Goal: Task Accomplishment & Management: Complete application form

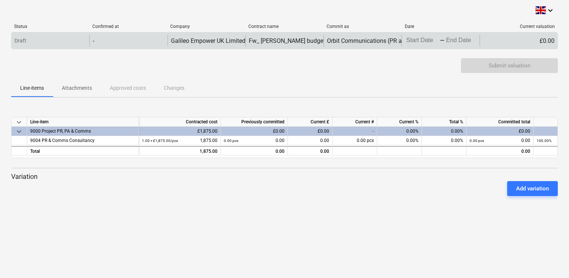
click at [409, 40] on body "keyboard_arrow_down Status Confirmed at Company Contract name Commit as Date Cu…" at bounding box center [284, 139] width 569 height 278
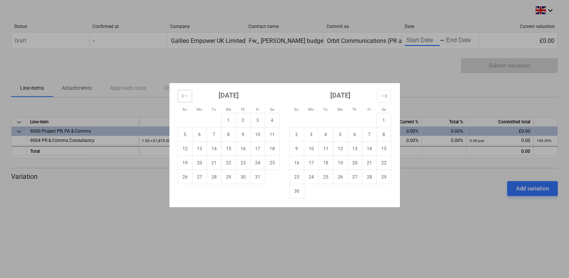
click at [187, 98] on icon "Move backward to switch to the previous month." at bounding box center [184, 95] width 7 height 7
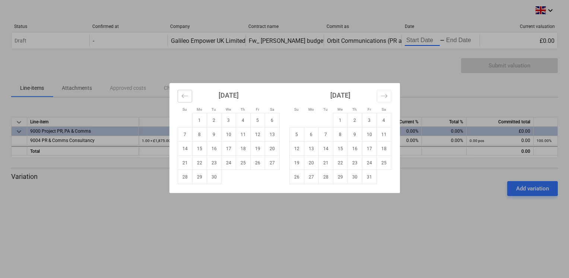
click at [187, 98] on icon "Move backward to switch to the previous month." at bounding box center [184, 95] width 7 height 7
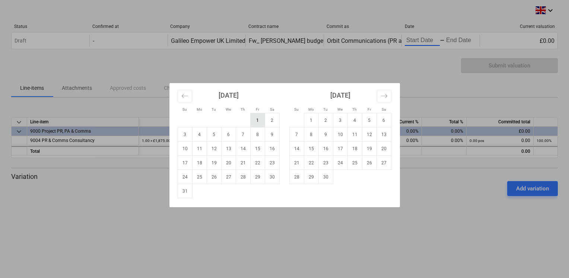
click at [255, 120] on td "1" at bounding box center [257, 120] width 15 height 14
type input "[DATE]"
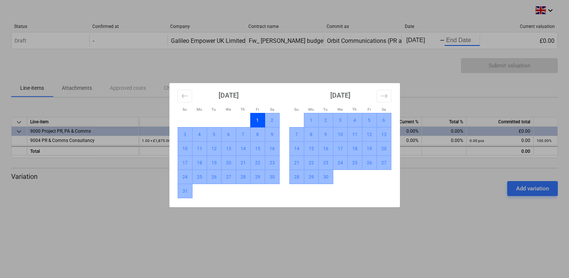
click at [327, 179] on td "30" at bounding box center [325, 177] width 15 height 14
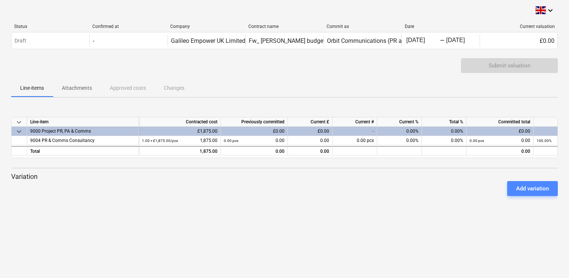
click at [516, 187] on div "Add variation" at bounding box center [532, 189] width 33 height 10
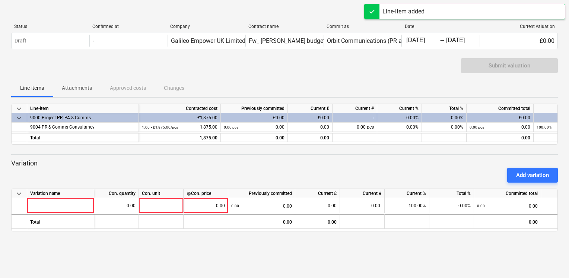
click at [280, 118] on div "£0.00" at bounding box center [254, 117] width 67 height 9
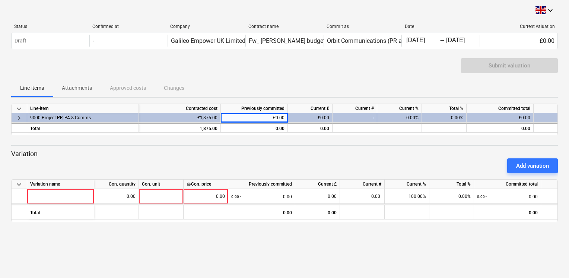
click at [278, 118] on div "£0.00" at bounding box center [254, 117] width 67 height 9
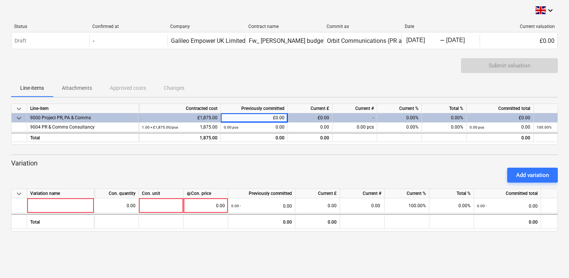
click at [281, 117] on div "£0.00" at bounding box center [254, 117] width 67 height 9
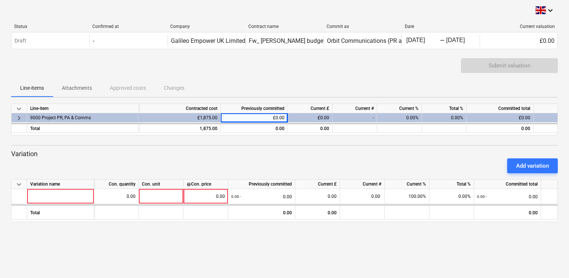
click at [281, 117] on div "£0.00" at bounding box center [254, 117] width 67 height 9
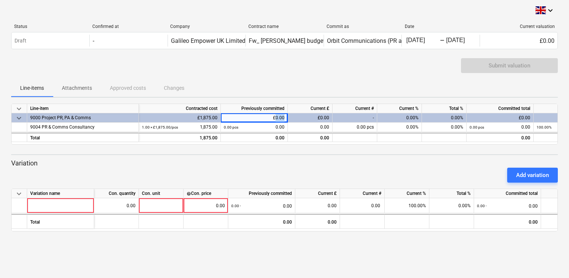
click at [281, 117] on div "£0.00" at bounding box center [254, 117] width 67 height 9
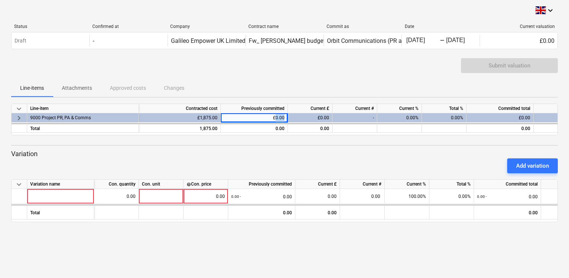
click at [281, 117] on div "£0.00" at bounding box center [254, 117] width 67 height 9
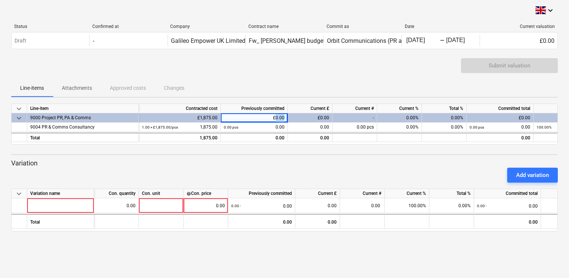
click at [281, 117] on div "£0.00" at bounding box center [254, 117] width 67 height 9
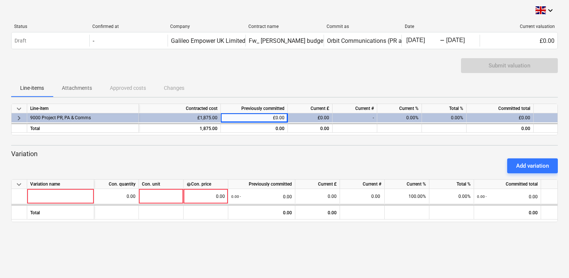
click at [281, 117] on div "£0.00" at bounding box center [254, 117] width 67 height 9
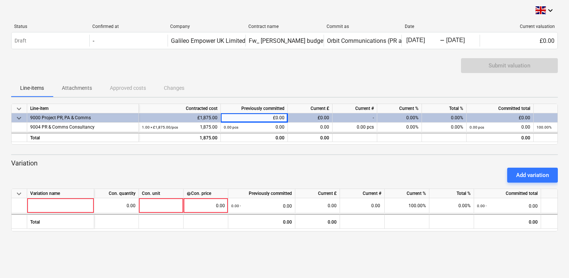
click at [281, 117] on div "£0.00" at bounding box center [254, 117] width 67 height 9
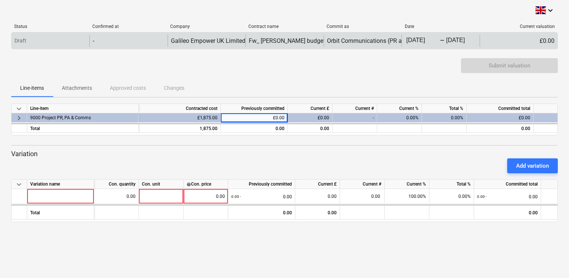
click at [115, 44] on div "-" at bounding box center [128, 41] width 78 height 12
click at [544, 40] on div "£0.00" at bounding box center [519, 41] width 78 height 12
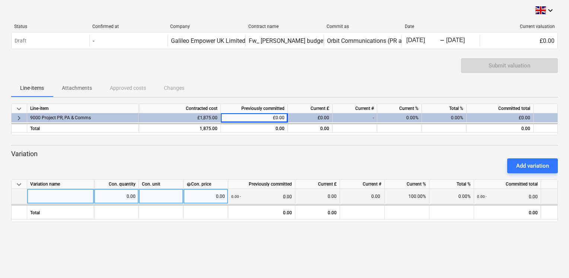
click at [70, 195] on div at bounding box center [60, 196] width 67 height 15
type input "S"
type input "A"
click at [524, 162] on div "Add variation" at bounding box center [532, 166] width 33 height 10
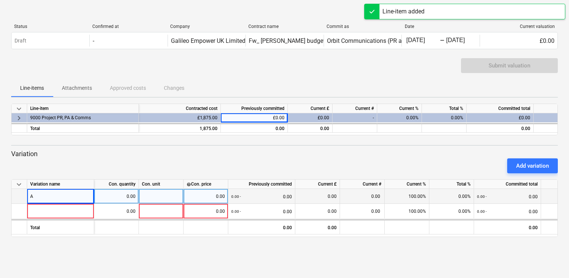
click at [17, 153] on p "Variation" at bounding box center [284, 153] width 547 height 9
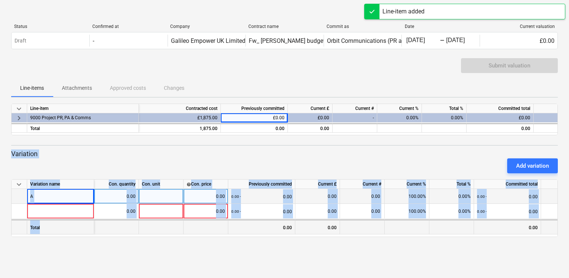
drag, startPoint x: 17, startPoint y: 153, endPoint x: 149, endPoint y: 224, distance: 149.8
click at [149, 224] on div "keyboard_arrow_down Line-item Contracted cost Previously committed Current £ Cu…" at bounding box center [284, 170] width 547 height 133
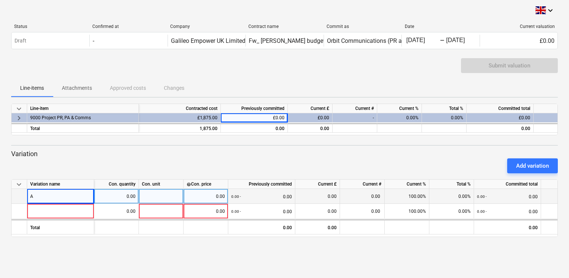
click at [268, 113] on div "£0.00" at bounding box center [254, 117] width 67 height 9
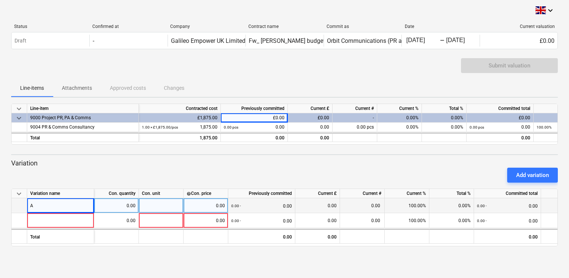
click at [19, 192] on span "keyboard_arrow_down" at bounding box center [19, 193] width 9 height 9
drag, startPoint x: 19, startPoint y: 192, endPoint x: 37, endPoint y: 163, distance: 34.4
click at [37, 163] on div "keyboard_arrow_down Line-item Contracted cost Previously committed Current £ Cu…" at bounding box center [284, 175] width 547 height 143
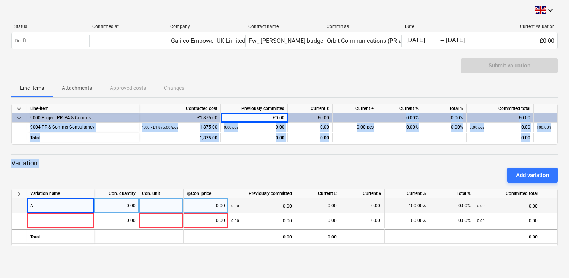
drag, startPoint x: 395, startPoint y: 118, endPoint x: 435, endPoint y: 174, distance: 68.6
click at [435, 174] on div "keyboard_arrow_down Line-item Contracted cost Previously committed Current £ Cu…" at bounding box center [284, 175] width 547 height 143
click at [289, 168] on div "Add variation" at bounding box center [284, 175] width 553 height 21
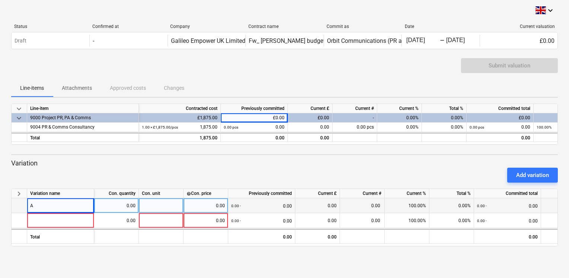
click at [221, 202] on div "0.00" at bounding box center [206, 205] width 38 height 15
click at [76, 208] on div "A" at bounding box center [60, 205] width 67 height 15
type input "Additonal activity"
type input "750"
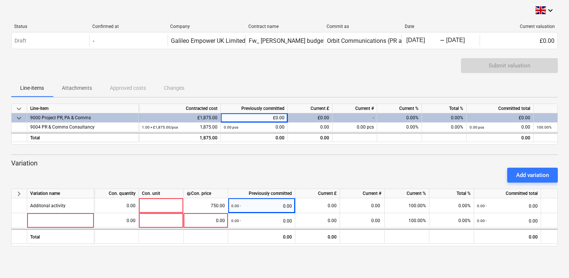
click at [246, 112] on div "Previously committed" at bounding box center [254, 108] width 67 height 9
click at [244, 117] on div "£0.00" at bounding box center [254, 117] width 67 height 9
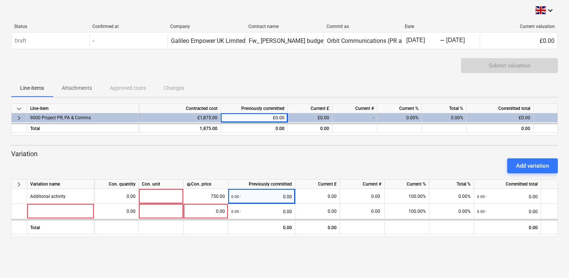
click at [244, 117] on div "£0.00" at bounding box center [254, 117] width 67 height 9
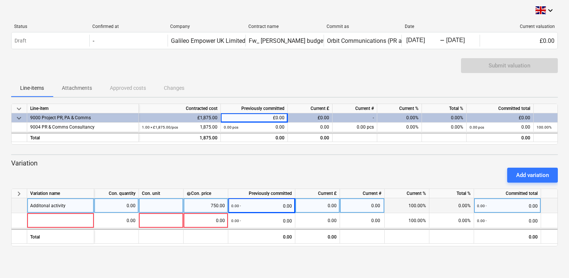
click at [276, 203] on div "0.00 - 0.00" at bounding box center [261, 205] width 61 height 15
click at [209, 208] on div "750.00" at bounding box center [206, 205] width 38 height 15
type input "2625"
click at [183, 209] on div at bounding box center [161, 205] width 45 height 15
type input "1"
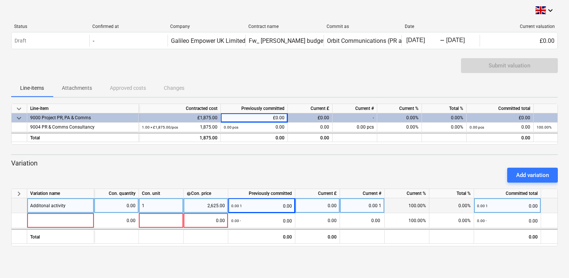
click at [245, 205] on div "0.00 1 0.00" at bounding box center [261, 205] width 61 height 15
click at [283, 202] on div "0.00 1 0.00" at bounding box center [261, 205] width 61 height 15
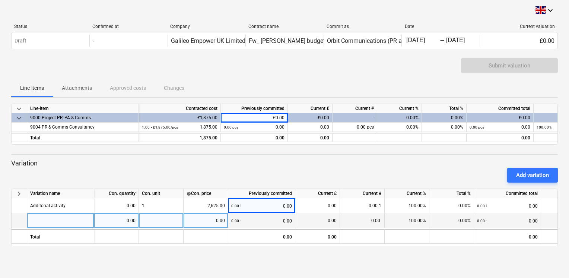
click at [214, 223] on div "0.00" at bounding box center [206, 220] width 38 height 15
type input "1875"
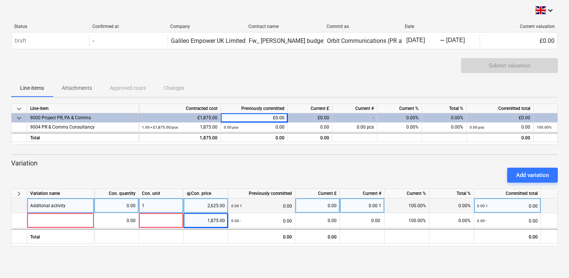
click at [274, 210] on div "0.00 1 0.00" at bounding box center [261, 205] width 61 height 15
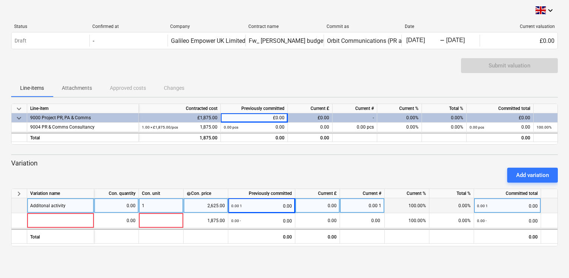
click at [283, 205] on div "0.00 1 0.00" at bounding box center [261, 205] width 61 height 15
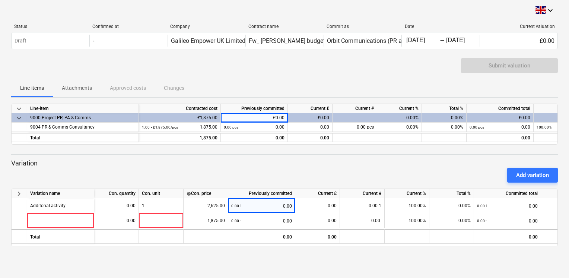
click at [278, 115] on div "£0.00" at bounding box center [254, 117] width 67 height 9
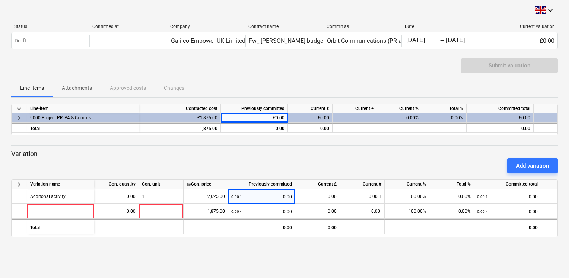
click at [278, 115] on div "£0.00" at bounding box center [254, 117] width 67 height 9
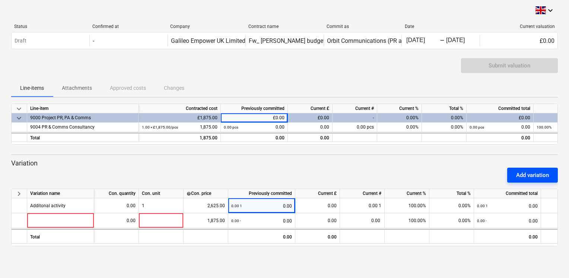
click at [527, 175] on div "Add variation" at bounding box center [532, 175] width 33 height 10
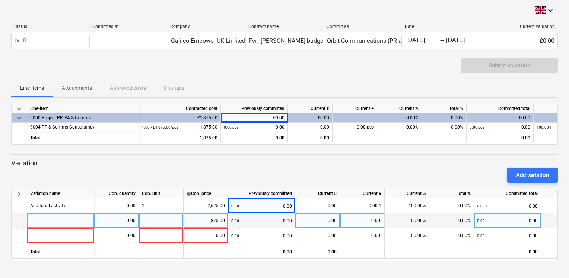
click at [65, 222] on div at bounding box center [60, 220] width 67 height 15
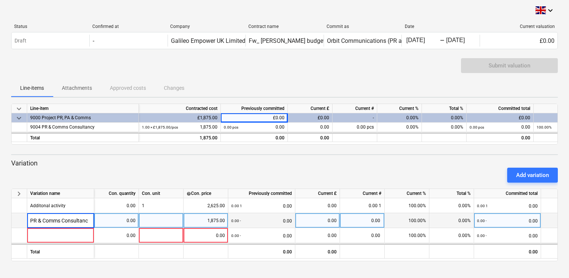
type input "PR & Comms Consultancy"
click at [522, 174] on div "Add variation" at bounding box center [532, 175] width 33 height 10
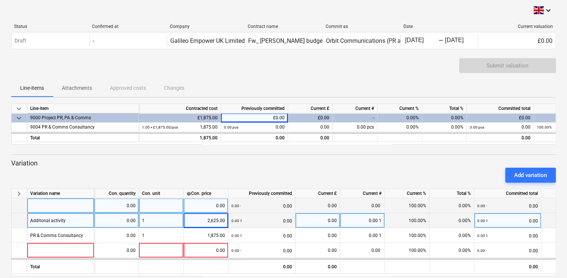
click at [50, 207] on div at bounding box center [60, 205] width 67 height 15
type input "PR & Comms Consultancy"
click at [3, 250] on div "keyboard_arrow_down Status Confirmed at Company Contract name Commit as Date Cu…" at bounding box center [283, 144] width 567 height 288
click at [440, 53] on div "Status Confirmed at Company Contract name Commit as Date Current valuation Draf…" at bounding box center [283, 38] width 545 height 40
click at [492, 57] on div "Status Confirmed at Company Contract name Commit as Date Current valuation Draf…" at bounding box center [283, 38] width 545 height 40
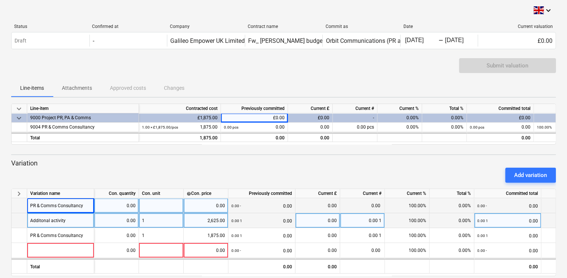
click at [489, 65] on div "Submit valuation" at bounding box center [507, 65] width 97 height 15
drag, startPoint x: 74, startPoint y: 220, endPoint x: 25, endPoint y: 219, distance: 49.5
click at [0, 0] on div "Additonal activity 0.00 1 2,625.00 0.00 1 0.00 0.00 0.00 1 100.00% 0.00% 0.00 1…" at bounding box center [0, 0] width 0 height 0
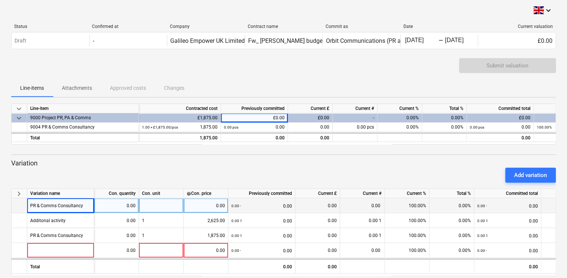
drag, startPoint x: 25, startPoint y: 219, endPoint x: 3, endPoint y: 207, distance: 24.8
click at [3, 207] on div "keyboard_arrow_down Status Confirmed at Company Contract name Commit as Date Cu…" at bounding box center [283, 144] width 567 height 288
click at [18, 195] on span "keyboard_arrow_right" at bounding box center [19, 193] width 9 height 9
click at [18, 195] on span "keyboard_arrow_down" at bounding box center [19, 193] width 9 height 9
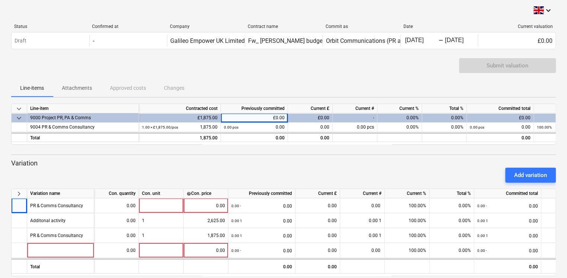
drag, startPoint x: 16, startPoint y: 207, endPoint x: 289, endPoint y: 172, distance: 274.8
click at [289, 172] on div "Add variation" at bounding box center [283, 175] width 551 height 21
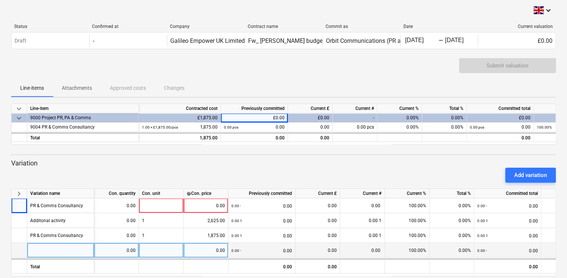
click at [45, 254] on div at bounding box center [60, 250] width 67 height 15
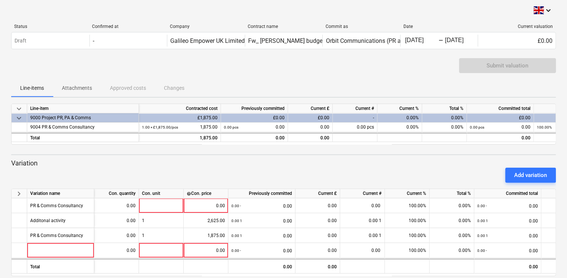
click at [280, 117] on div "£0.00" at bounding box center [254, 117] width 67 height 9
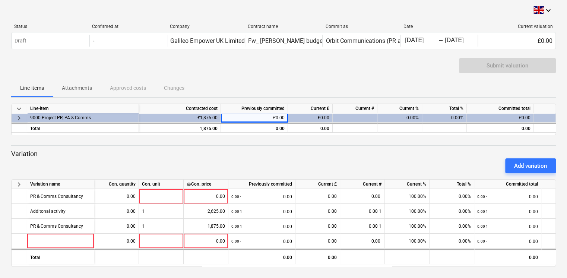
click at [280, 117] on div "£0.00" at bounding box center [254, 117] width 67 height 9
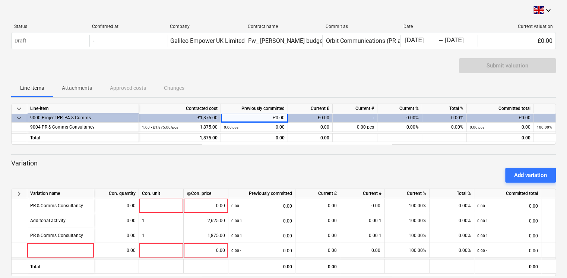
click at [280, 117] on div "£0.00" at bounding box center [254, 117] width 67 height 9
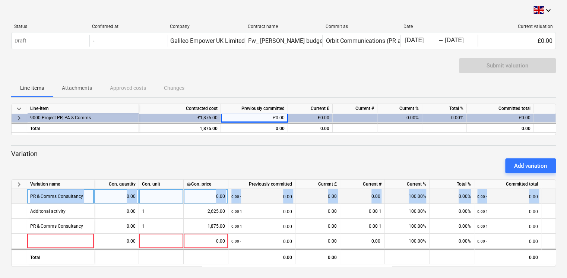
drag, startPoint x: 18, startPoint y: 197, endPoint x: 550, endPoint y: 192, distance: 531.9
click at [0, 0] on div "PR & Comms Consultancy 0.00 0.00 0.00 - 0.00 0.00 0.00 100.00% 0.00% 0.00 - 0.0…" at bounding box center [0, 0] width 0 height 0
drag, startPoint x: 44, startPoint y: 200, endPoint x: 26, endPoint y: 196, distance: 18.3
click at [26, 196] on div at bounding box center [20, 196] width 16 height 15
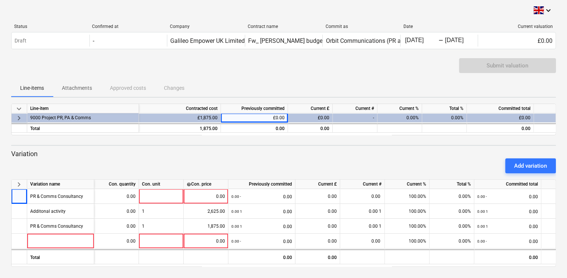
click at [8, 198] on div "keyboard_arrow_down Status Confirmed at Company Contract name Commit as Date Cu…" at bounding box center [283, 139] width 567 height 279
click at [79, 87] on p "Attachments" at bounding box center [77, 88] width 30 height 8
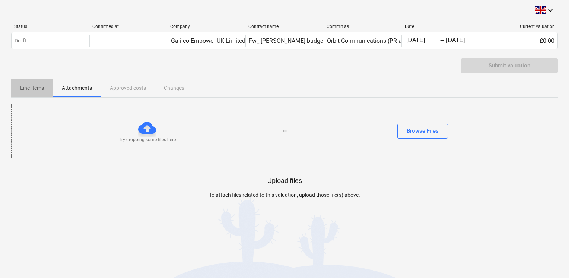
click at [37, 91] on p "Line-items" at bounding box center [32, 88] width 24 height 8
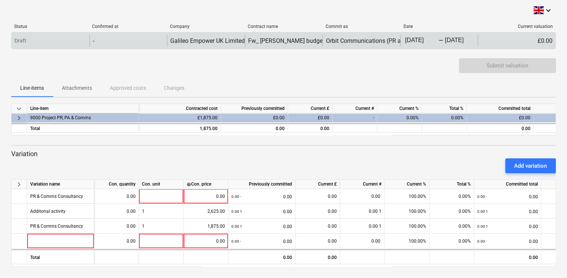
click at [109, 47] on div "Draft - Galileo Empower UK Limited (previously GGE Scotland Limited) Fw_ [PERSO…" at bounding box center [283, 40] width 545 height 17
click at [425, 44] on body "keyboard_arrow_down Status Confirmed at Company Contract name Commit as Date Cu…" at bounding box center [283, 139] width 567 height 278
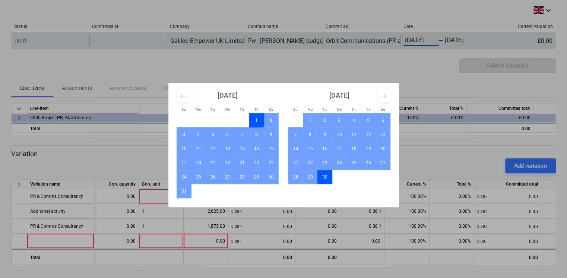
click at [425, 44] on div "Su Mo Tu We Th Fr Sa Su Mo Tu We Th Fr Sa [DATE] 1 2 3 4 5 6 7 8 9 10 11 12 13 …" at bounding box center [283, 139] width 567 height 278
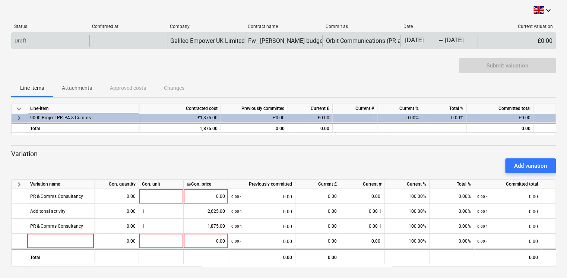
click at [425, 44] on body "keyboard_arrow_down Status Confirmed at Company Contract name Commit as Date Cu…" at bounding box center [283, 139] width 567 height 278
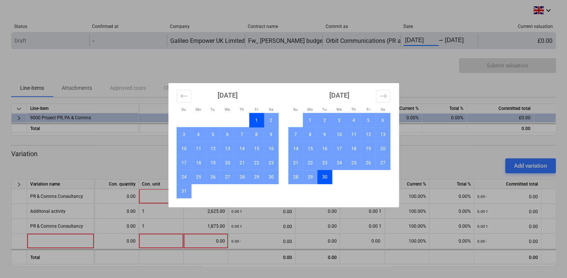
click at [396, 74] on div "Su Mo Tu We Th Fr Sa Su Mo Tu We Th Fr Sa [DATE] 1 2 3 4 5 6 7 8 9 10 11 12 13 …" at bounding box center [283, 139] width 567 height 278
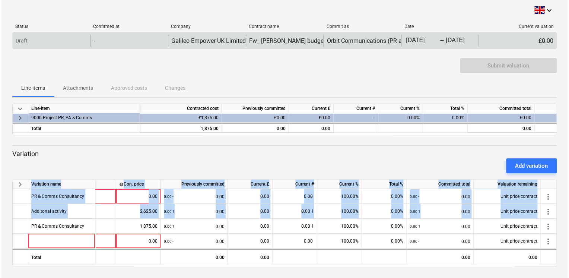
scroll to position [0, 3]
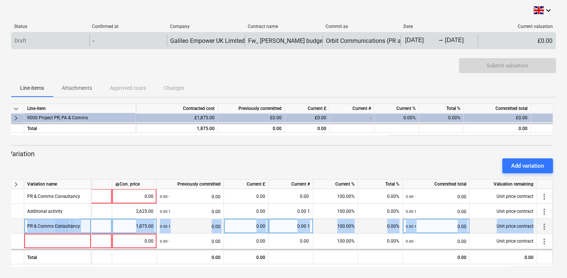
drag, startPoint x: 18, startPoint y: 227, endPoint x: 549, endPoint y: 230, distance: 531.9
click at [0, 0] on div "PR & Comms Consultancy 0.00 1 1,875.00 0.00 1 0.00 0.00 0.00 1 100.00% 0.00% 0.…" at bounding box center [0, 0] width 0 height 0
drag, startPoint x: 549, startPoint y: 230, endPoint x: 544, endPoint y: 226, distance: 6.9
click at [544, 226] on span "more_vert" at bounding box center [544, 226] width 9 height 9
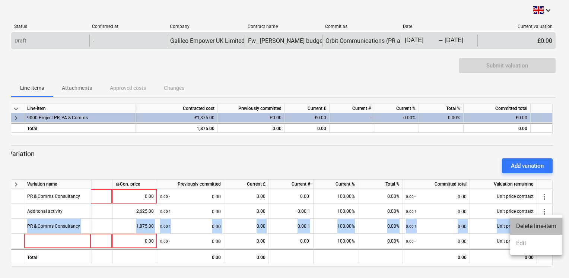
click at [543, 228] on li "Delete line-item" at bounding box center [536, 226] width 52 height 17
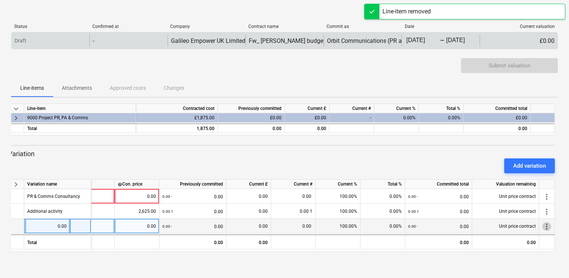
click at [547, 228] on span "more_vert" at bounding box center [546, 226] width 9 height 9
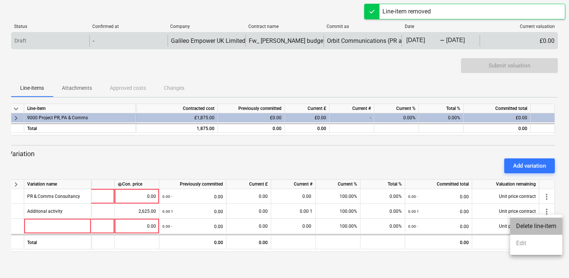
click at [547, 227] on li "Delete line-item" at bounding box center [536, 226] width 52 height 17
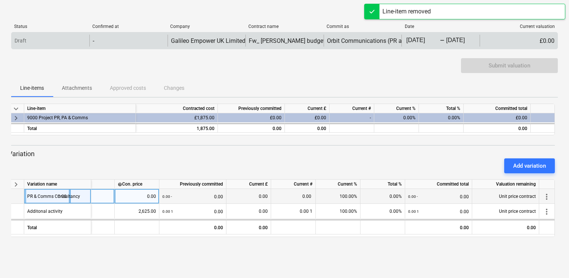
click at [130, 195] on div "0.00" at bounding box center [137, 196] width 38 height 15
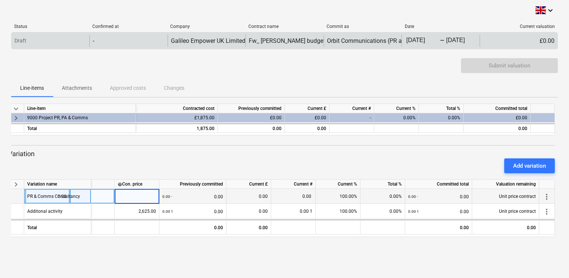
type input "1"
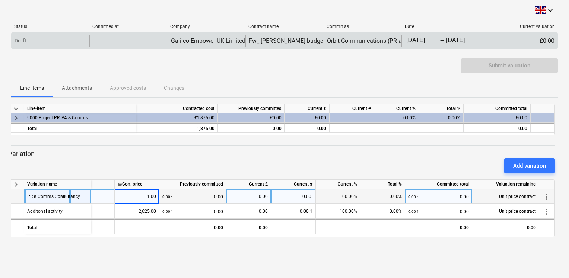
click at [175, 196] on div "0.00 - 0.00" at bounding box center [192, 196] width 61 height 15
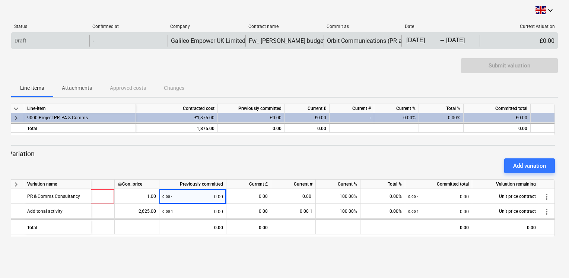
click at [323, 117] on div "£0.00" at bounding box center [307, 117] width 45 height 9
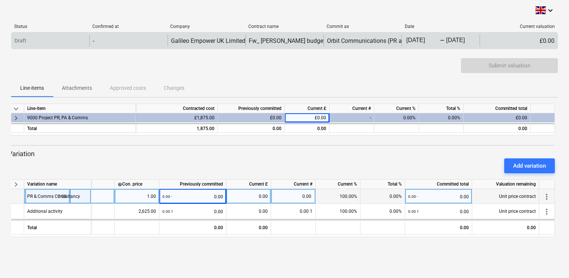
click at [108, 196] on div at bounding box center [92, 196] width 45 height 15
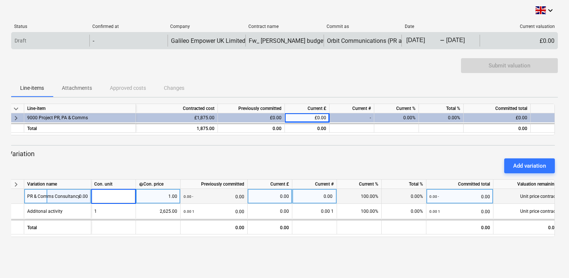
type input "1"
click at [205, 195] on div "0.00 1 0.00" at bounding box center [214, 196] width 61 height 15
click at [268, 197] on div "0.00" at bounding box center [270, 196] width 38 height 15
type input "1875"
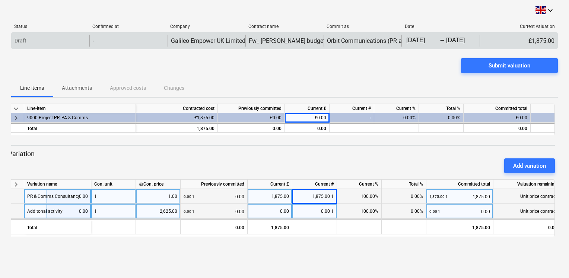
click at [177, 211] on div "2,625.00" at bounding box center [158, 211] width 38 height 15
type input "750"
click at [472, 211] on div "0.00 1 0.00" at bounding box center [459, 211] width 61 height 15
type input "2625"
click at [450, 260] on div "keyboard_arrow_down Status Confirmed at Company Contract name Commit as Date Cu…" at bounding box center [284, 139] width 569 height 278
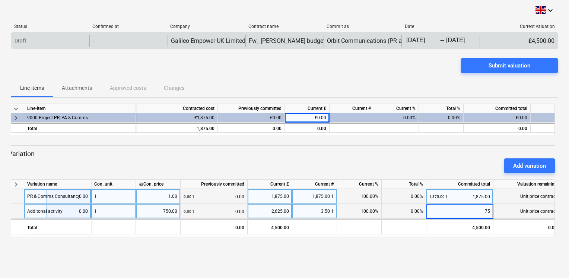
type input "750"
click at [479, 261] on div "keyboard_arrow_down Status Confirmed at Company Contract name Commit as Date Cu…" at bounding box center [284, 139] width 569 height 278
click at [471, 44] on body "keyboard_arrow_down Status Confirmed at Company Contract name Commit as Date Cu…" at bounding box center [284, 139] width 569 height 278
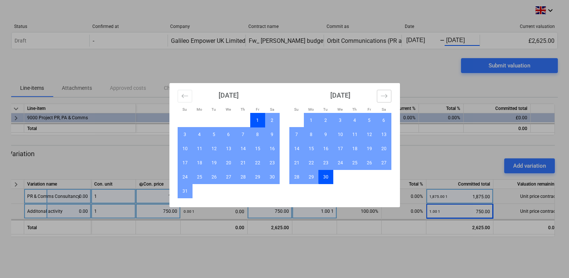
click at [389, 96] on button "Move forward to switch to the next month." at bounding box center [384, 96] width 15 height 13
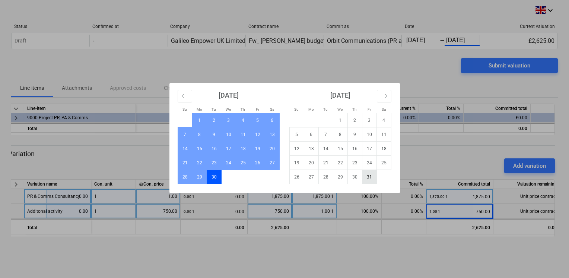
click at [365, 181] on td "31" at bounding box center [369, 177] width 15 height 14
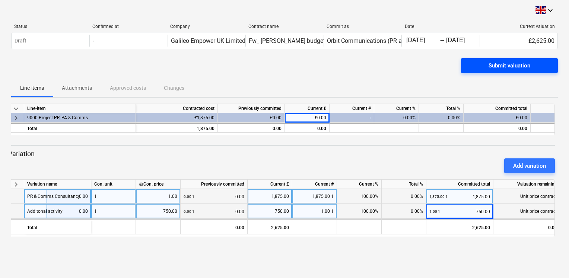
click at [505, 64] on div "Submit valuation" at bounding box center [510, 66] width 42 height 10
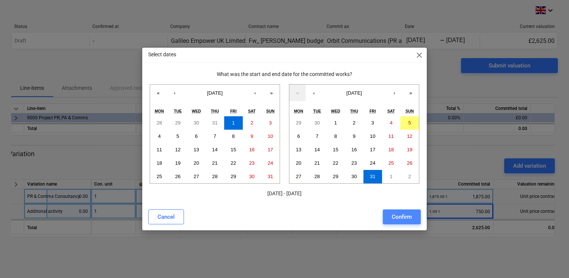
click at [405, 222] on button "Confirm" at bounding box center [402, 216] width 38 height 15
